Goal: Transaction & Acquisition: Purchase product/service

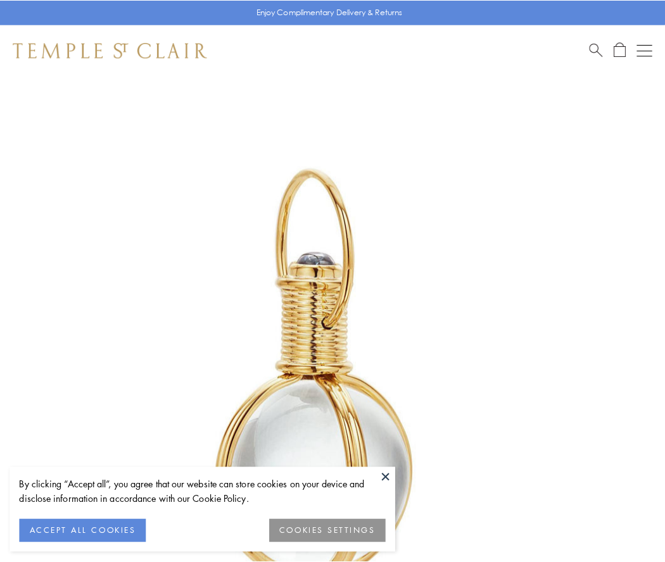
scroll to position [330, 0]
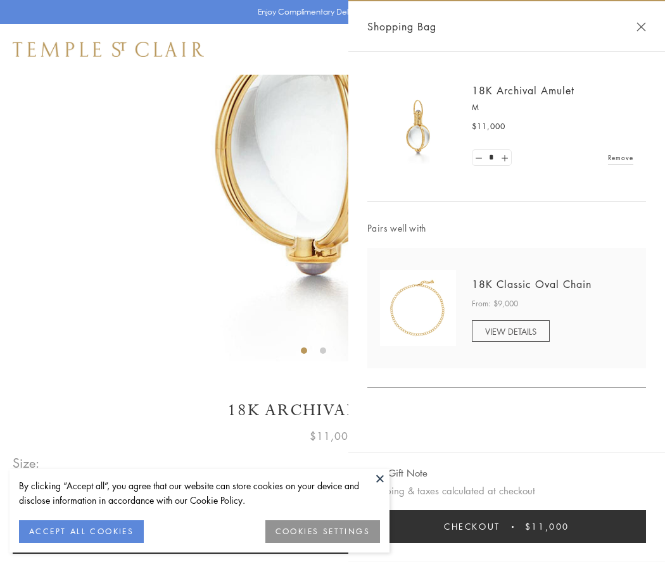
click at [506, 527] on button "Checkout $11,000" at bounding box center [506, 526] width 278 height 33
